Goal: Check status: Check status

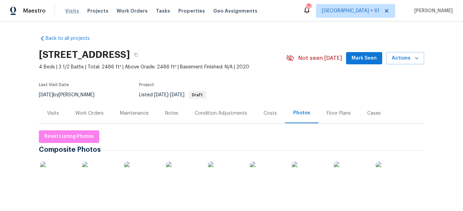
click at [72, 11] on span "Visits" at bounding box center [72, 11] width 14 height 7
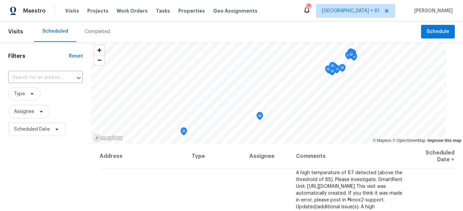
click at [92, 32] on div "Completed" at bounding box center [98, 31] width 26 height 7
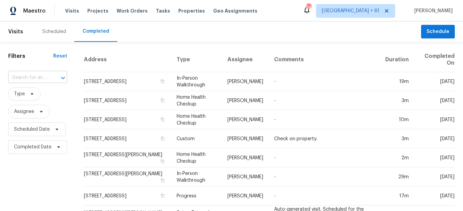
click at [40, 78] on input "text" at bounding box center [28, 78] width 40 height 11
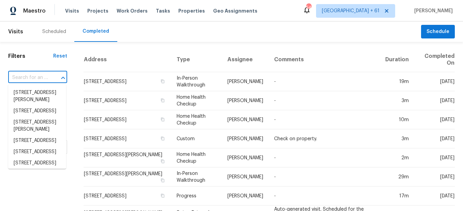
paste input "[STREET_ADDRESS][PERSON_NAME]"
type input "[STREET_ADDRESS][PERSON_NAME]"
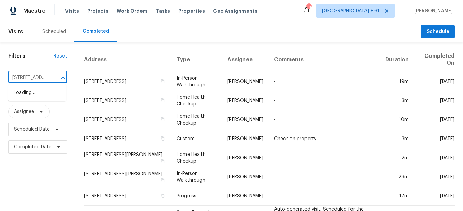
scroll to position [0, 63]
click at [34, 91] on li "[STREET_ADDRESS][PERSON_NAME]" at bounding box center [37, 96] width 58 height 18
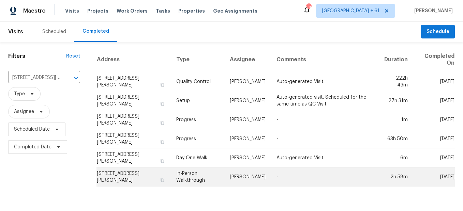
click at [197, 177] on td "In-Person Walkthrough" at bounding box center [198, 177] width 54 height 19
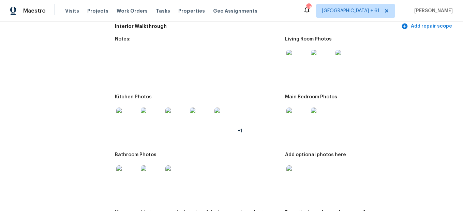
scroll to position [750, 0]
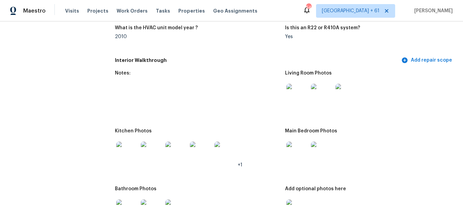
click at [296, 101] on img at bounding box center [297, 95] width 22 height 22
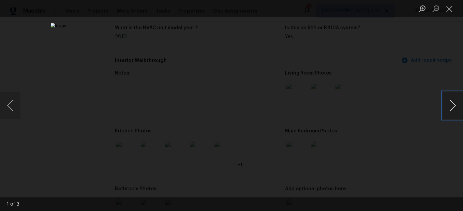
click at [448, 106] on button "Next image" at bounding box center [453, 105] width 20 height 27
click at [454, 7] on button "Close lightbox" at bounding box center [450, 9] width 14 height 12
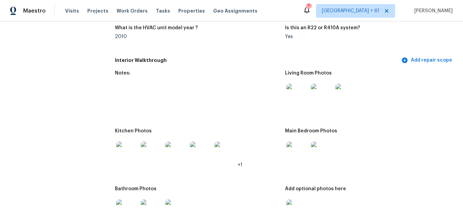
click at [294, 95] on img at bounding box center [297, 95] width 22 height 22
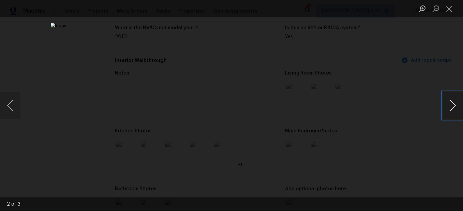
click at [449, 101] on button "Next image" at bounding box center [453, 105] width 20 height 27
click at [444, 109] on button "Next image" at bounding box center [453, 105] width 20 height 27
